Goal: Task Accomplishment & Management: Manage account settings

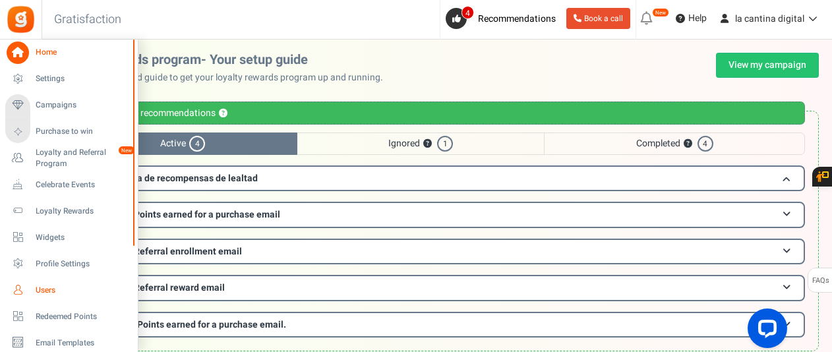
click at [66, 289] on span "Users" at bounding box center [82, 290] width 92 height 11
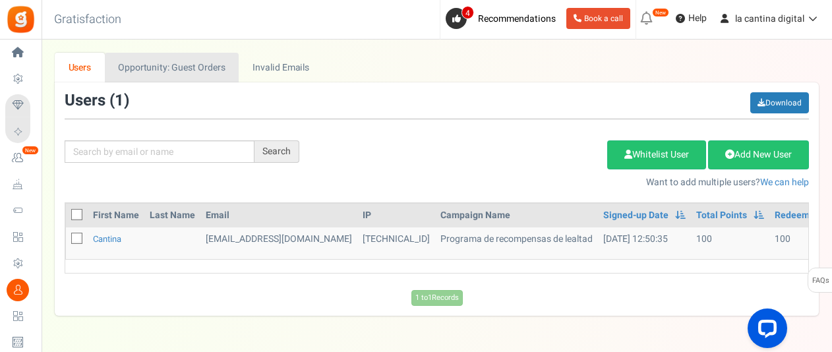
click at [176, 72] on link "Opportunity: Guest Orders" at bounding box center [172, 68] width 134 height 30
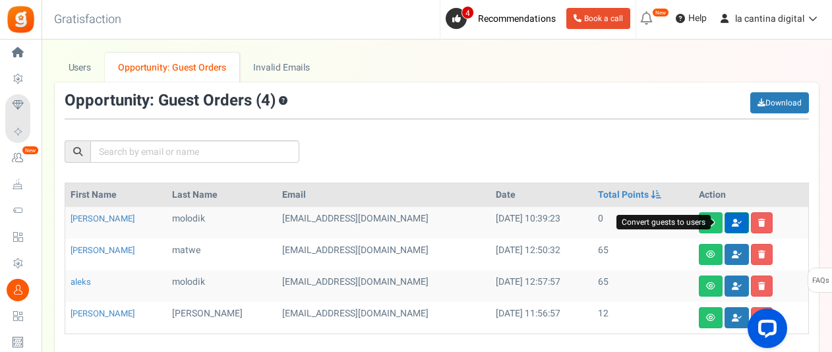
click at [731, 222] on icon at bounding box center [736, 223] width 10 height 8
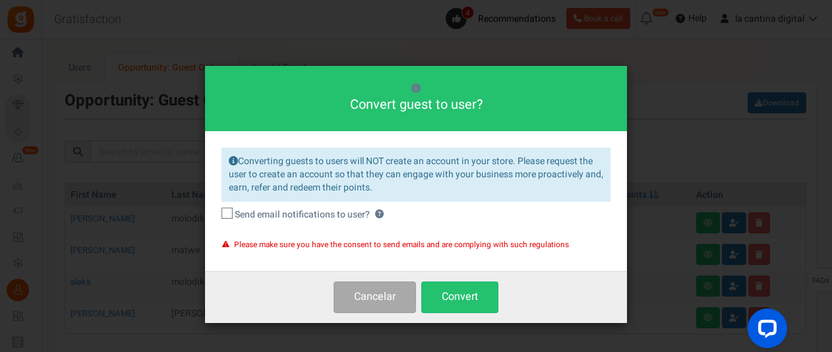
click at [231, 214] on icon at bounding box center [227, 214] width 9 height 9
click at [217, 214] on input "Send email notifications to user? ?" at bounding box center [212, 215] width 9 height 9
checkbox input "true"
click at [445, 289] on button "Convert" at bounding box center [459, 296] width 77 height 31
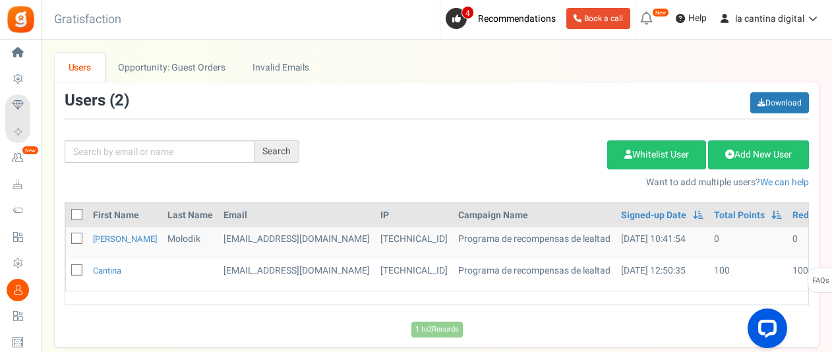
drag, startPoint x: 381, startPoint y: 237, endPoint x: 592, endPoint y: 242, distance: 210.9
click at [592, 242] on tr "[PERSON_NAME] [EMAIL_ADDRESS][DOMAIN_NAME] [TECHNICAL_ID] Programa de recompens…" at bounding box center [506, 243] width 880 height 32
click at [375, 239] on td "[TECHNICAL_ID]" at bounding box center [414, 243] width 78 height 32
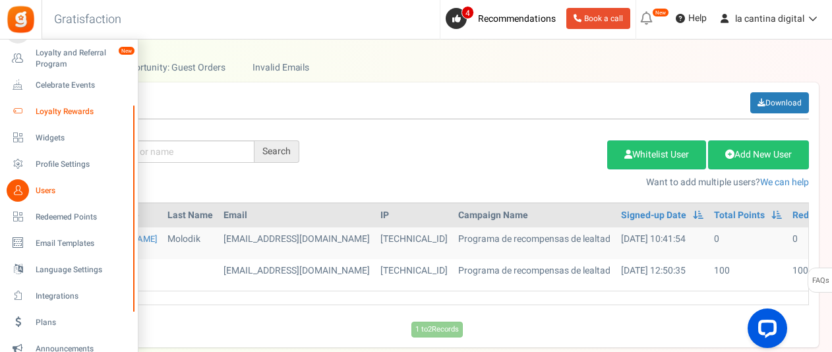
click at [74, 115] on span "Loyalty Rewards" at bounding box center [82, 111] width 92 height 11
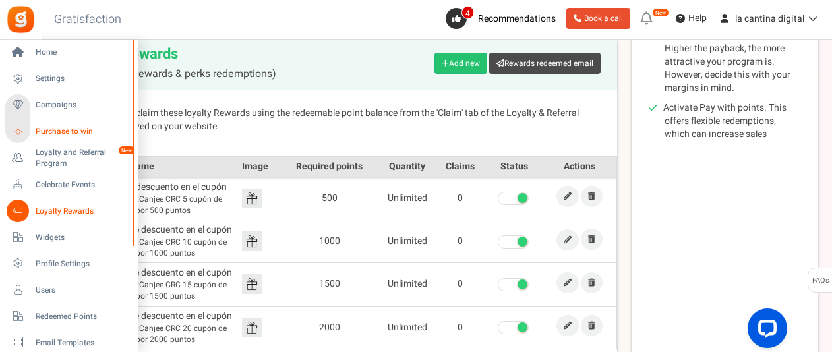
scroll to position [263, 0]
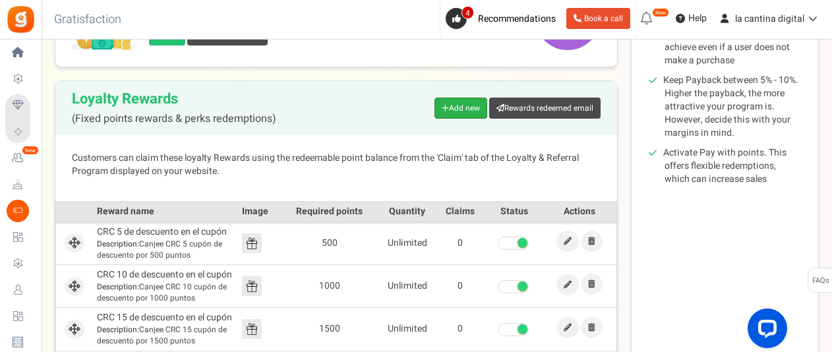
click at [465, 106] on link "Add new" at bounding box center [460, 108] width 53 height 21
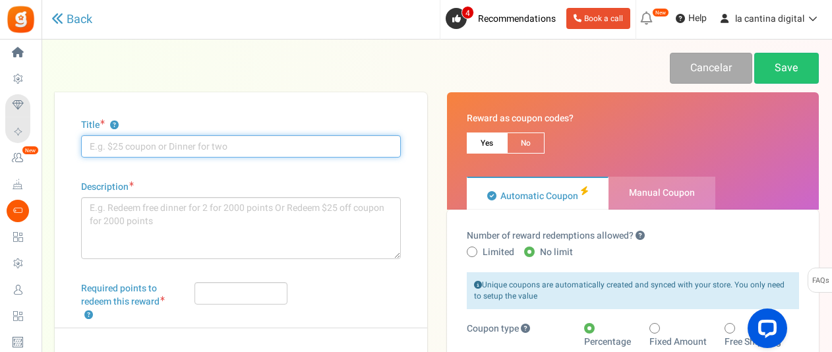
click at [162, 148] on input "Title ?" at bounding box center [241, 146] width 320 height 22
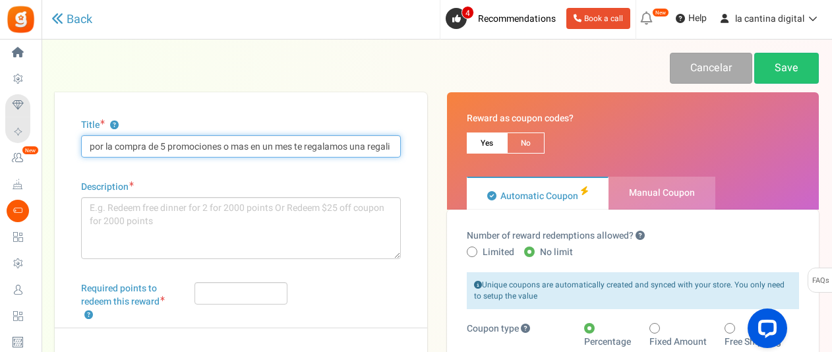
scroll to position [0, 6]
drag, startPoint x: 99, startPoint y: 146, endPoint x: 505, endPoint y: 204, distance: 410.0
type input "por la compra de 5 promociones o mas en un mes te regalamos una regalia"
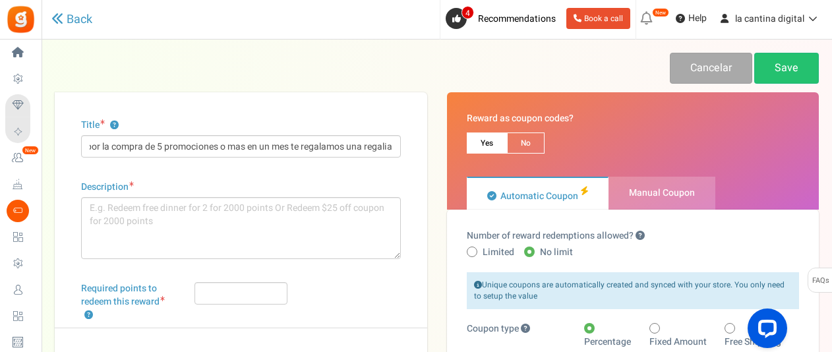
scroll to position [0, 0]
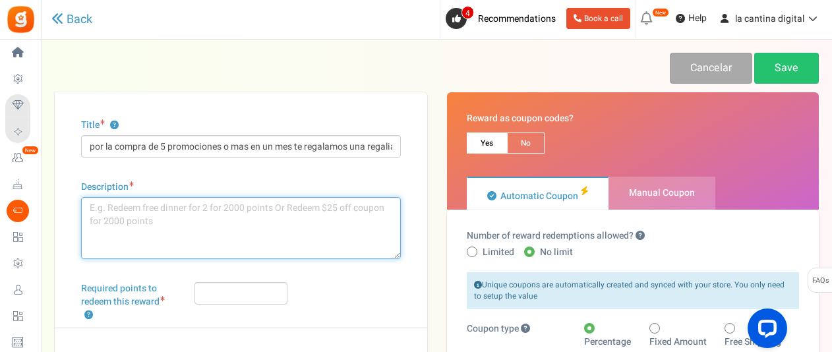
click at [256, 239] on textarea "Description" at bounding box center [241, 228] width 320 height 62
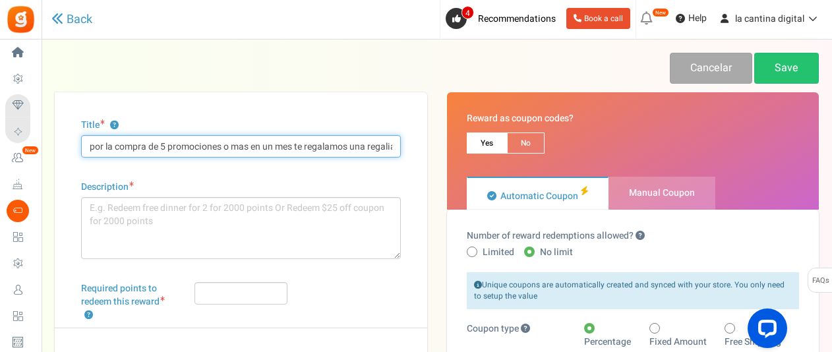
drag, startPoint x: 391, startPoint y: 144, endPoint x: -5, endPoint y: 147, distance: 396.7
click at [0, 147] on html "Install now Back to Home Back to program setup Home Settings Campaigns Purchase…" at bounding box center [416, 358] width 832 height 716
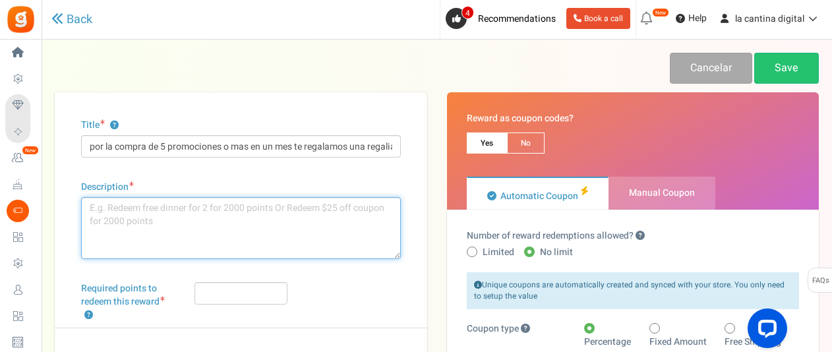
click at [273, 227] on textarea "Description" at bounding box center [241, 228] width 320 height 62
paste textarea "por la compra de 5 promociones o mas en un mes te regalamos una regal"
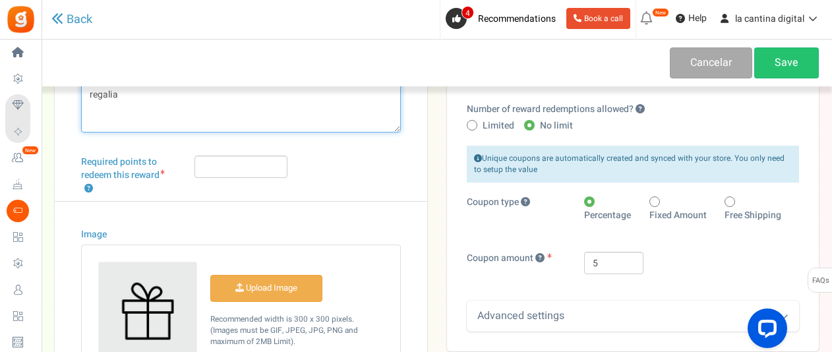
scroll to position [132, 0]
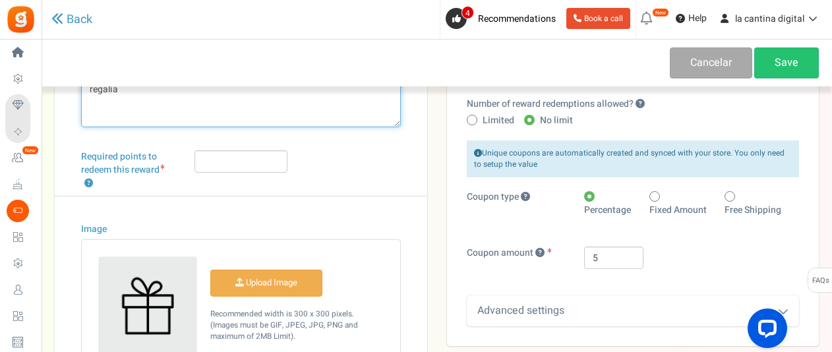
type textarea "por la compra de 5 promociones o mas en un mes te regalamos una regalia"
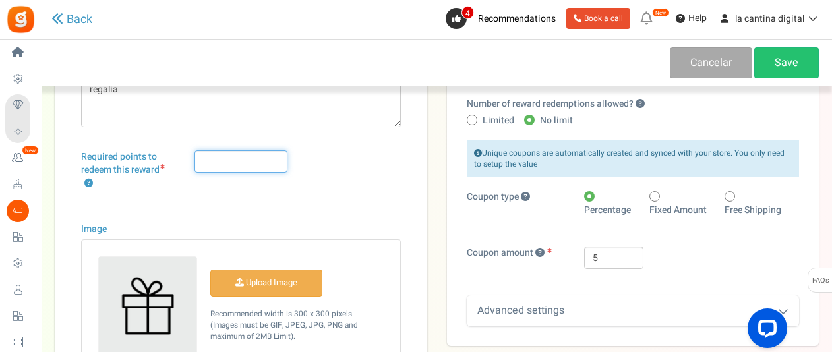
click at [243, 163] on input "Required points to redeem this reward ?" at bounding box center [241, 161] width 94 height 22
type input "500"
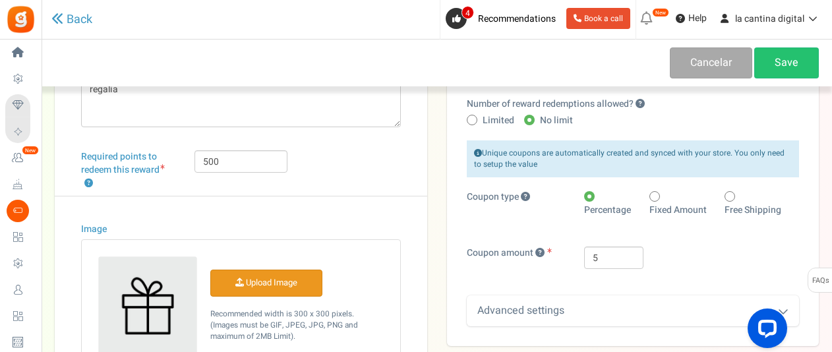
click at [279, 288] on input "Image" at bounding box center [266, 283] width 111 height 26
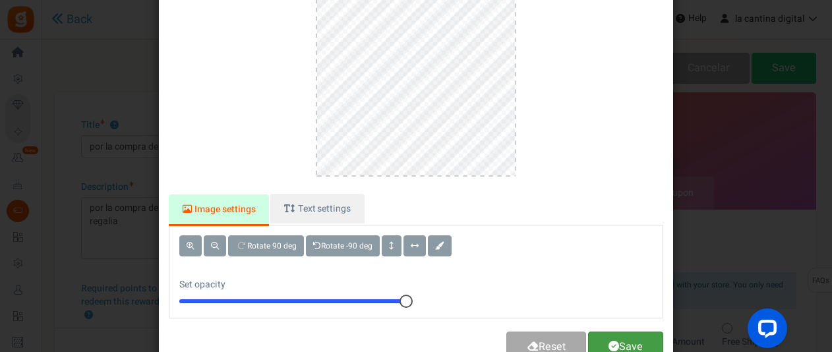
drag, startPoint x: 611, startPoint y: 345, endPoint x: 609, endPoint y: 338, distance: 7.7
click at [611, 345] on span at bounding box center [613, 346] width 11 height 11
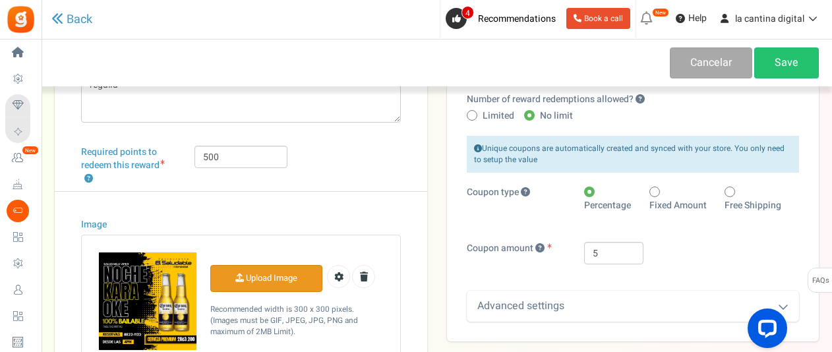
scroll to position [66, 0]
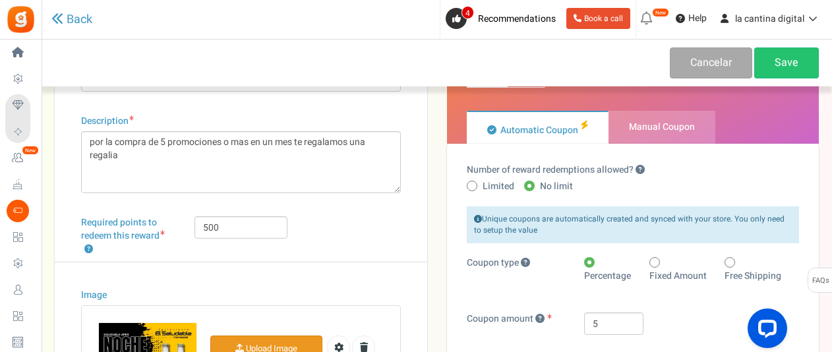
click at [472, 186] on span at bounding box center [471, 186] width 11 height 11
click at [472, 186] on input "Limited" at bounding box center [470, 187] width 9 height 9
radio input "true"
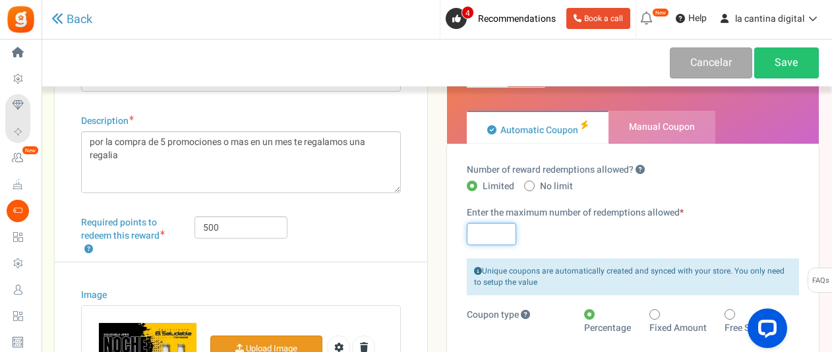
click at [492, 235] on input "text" at bounding box center [490, 234] width 49 height 22
type input "5"
click at [774, 62] on link "Save" at bounding box center [786, 62] width 65 height 31
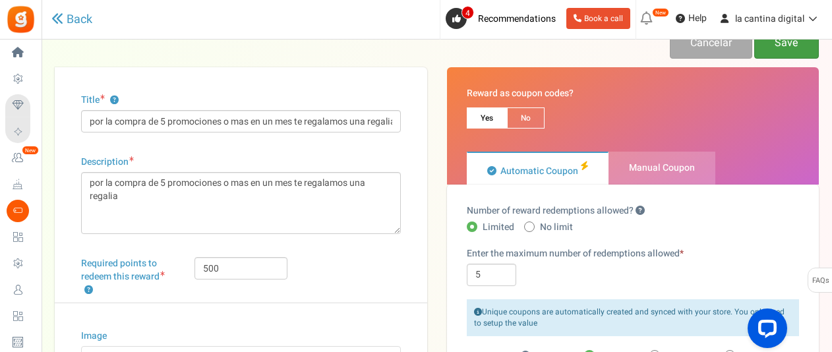
scroll to position [0, 0]
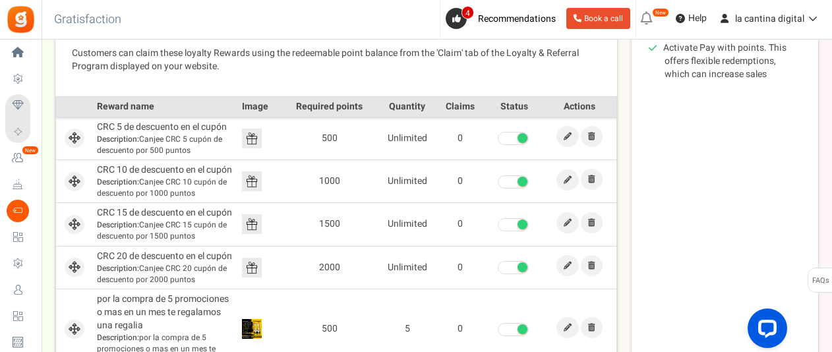
scroll to position [395, 0]
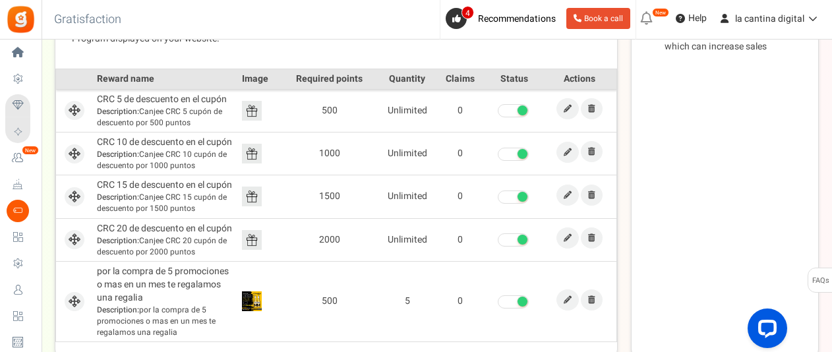
click at [505, 107] on span at bounding box center [512, 110] width 31 height 13
click at [497, 107] on input "checkbox" at bounding box center [497, 111] width 0 height 9
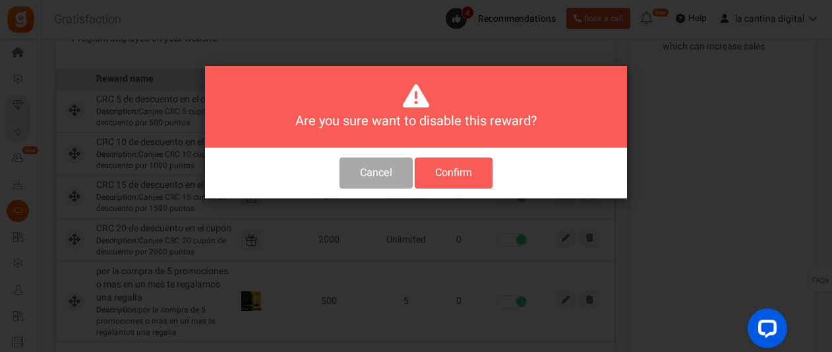
scroll to position [0, 0]
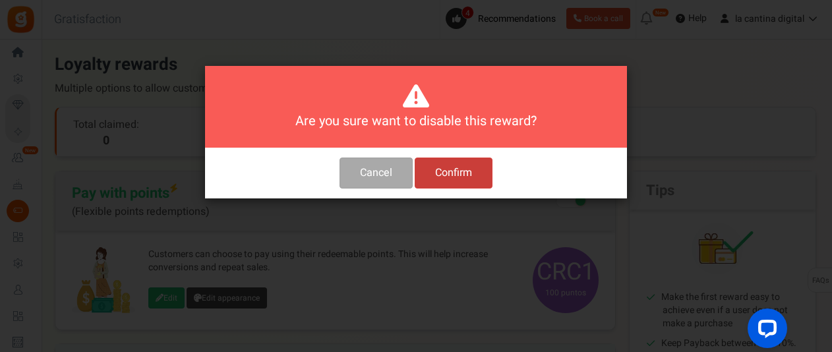
click at [418, 179] on button "Confirm" at bounding box center [453, 172] width 78 height 31
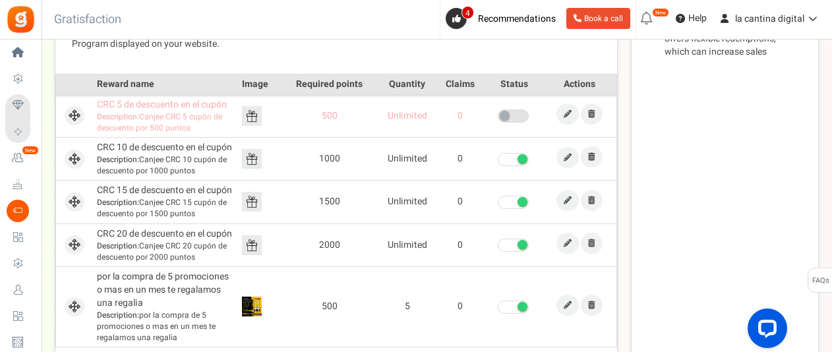
scroll to position [395, 0]
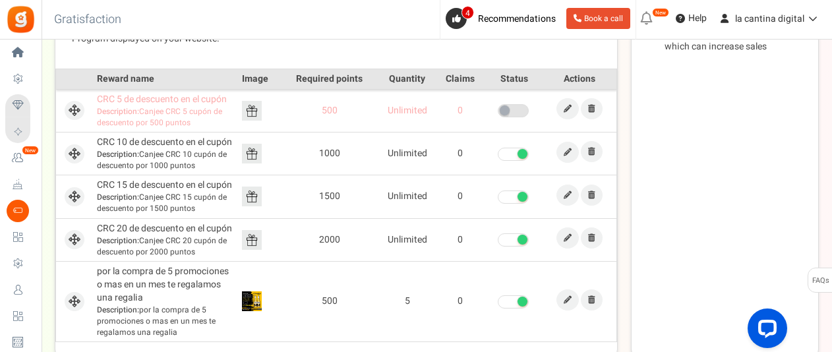
click at [503, 153] on span at bounding box center [512, 154] width 31 height 13
click at [497, 153] on input "checkbox" at bounding box center [497, 154] width 0 height 9
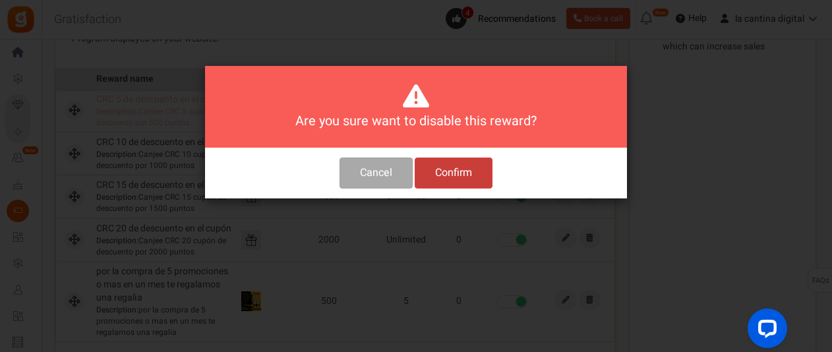
scroll to position [0, 0]
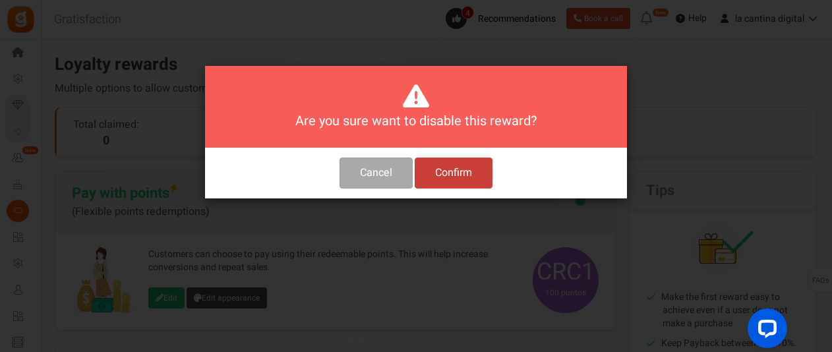
click at [455, 175] on button "Confirm" at bounding box center [453, 172] width 78 height 31
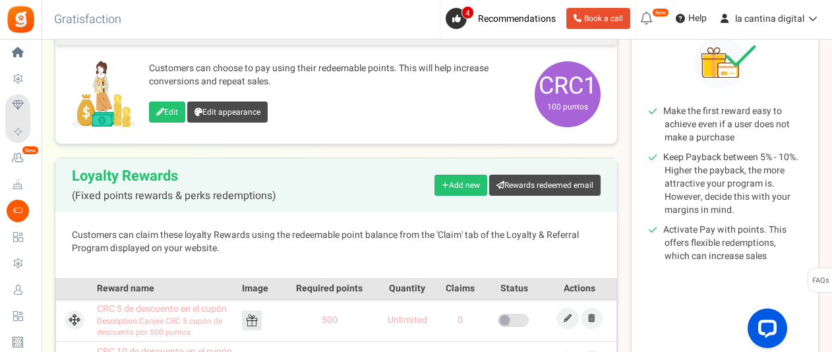
scroll to position [264, 0]
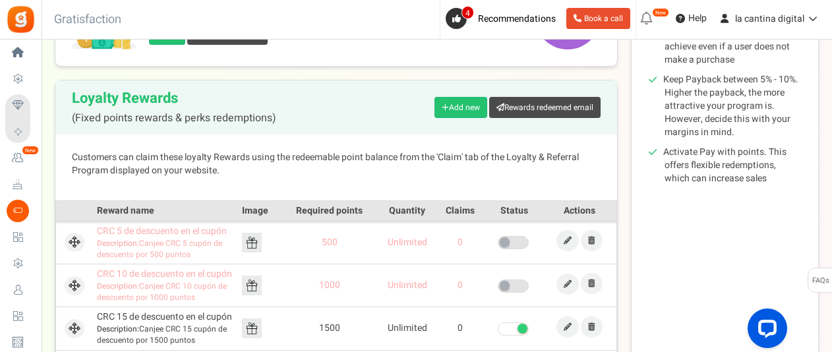
click at [507, 329] on span at bounding box center [512, 328] width 31 height 13
click at [497, 329] on input "checkbox" at bounding box center [497, 329] width 0 height 9
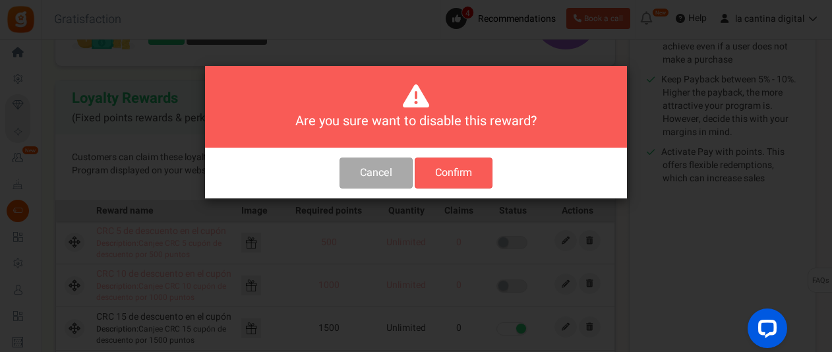
scroll to position [0, 0]
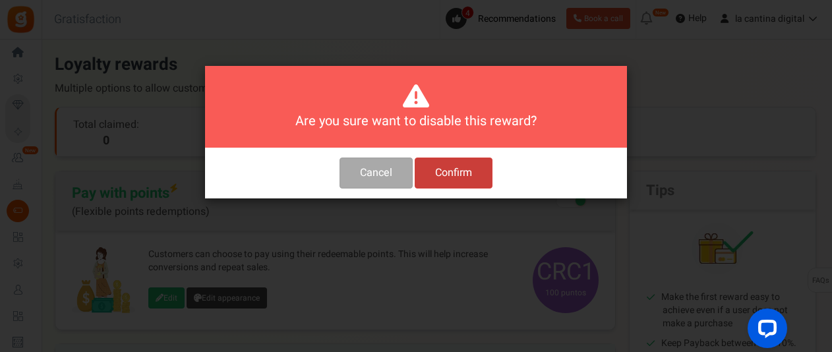
click at [468, 175] on button "Confirm" at bounding box center [453, 172] width 78 height 31
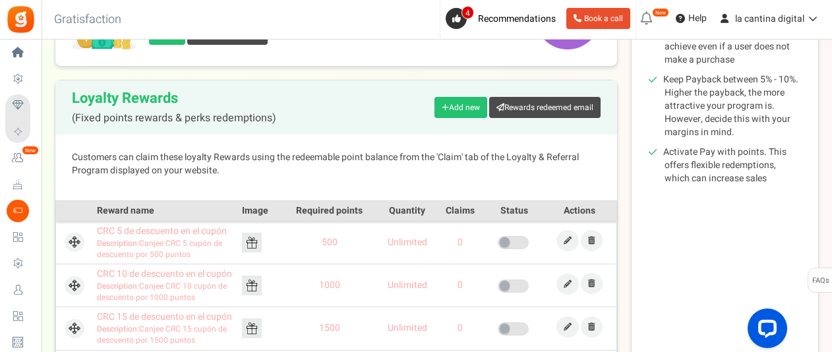
scroll to position [461, 0]
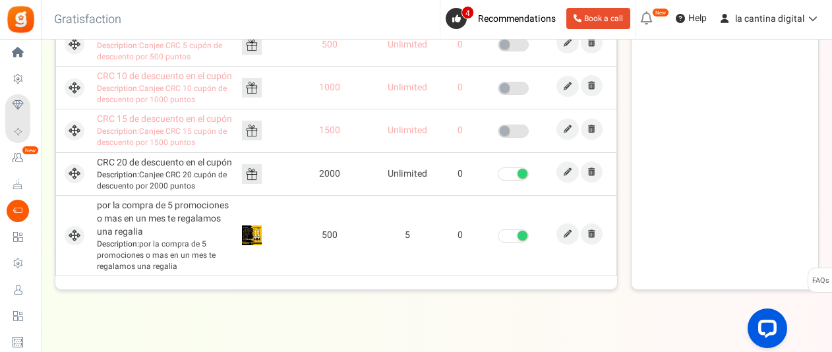
click at [509, 172] on span at bounding box center [512, 173] width 31 height 13
click at [497, 172] on input "checkbox" at bounding box center [497, 174] width 0 height 9
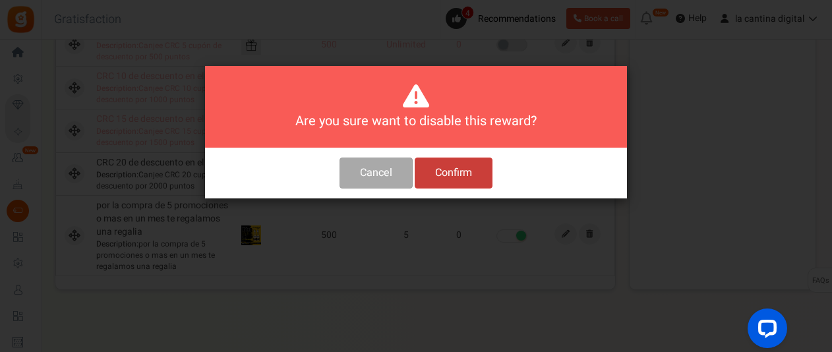
scroll to position [0, 0]
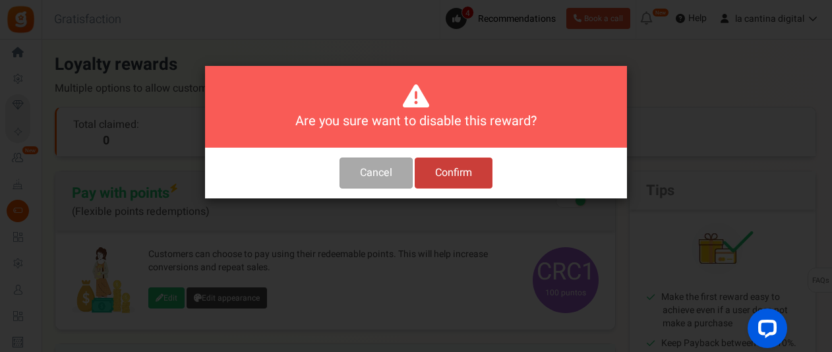
click at [461, 161] on button "Confirm" at bounding box center [453, 172] width 78 height 31
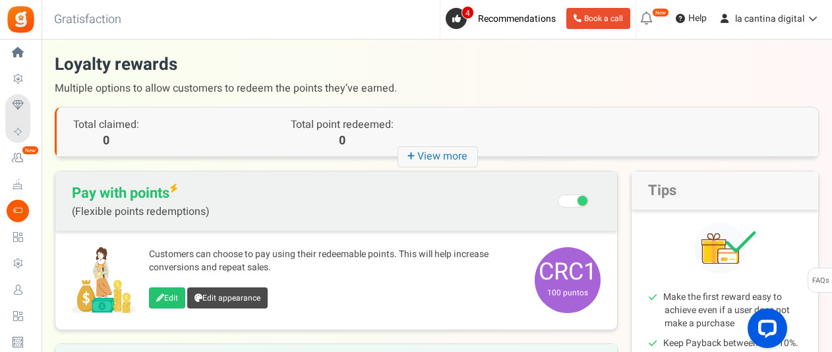
click at [420, 151] on icon "+ View more" at bounding box center [437, 156] width 80 height 21
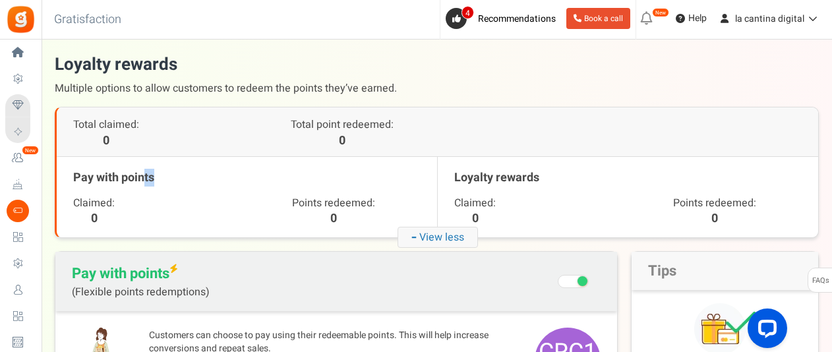
drag, startPoint x: 154, startPoint y: 183, endPoint x: 121, endPoint y: 181, distance: 33.0
click at [121, 181] on h3 "Pay with points" at bounding box center [246, 178] width 347 height 36
drag, startPoint x: 58, startPoint y: 192, endPoint x: 65, endPoint y: 180, distance: 13.6
click at [65, 180] on div "Pay with points Claimed: 0 Points redeemed: 0" at bounding box center [247, 197] width 380 height 81
